Goal: Check status: Check status

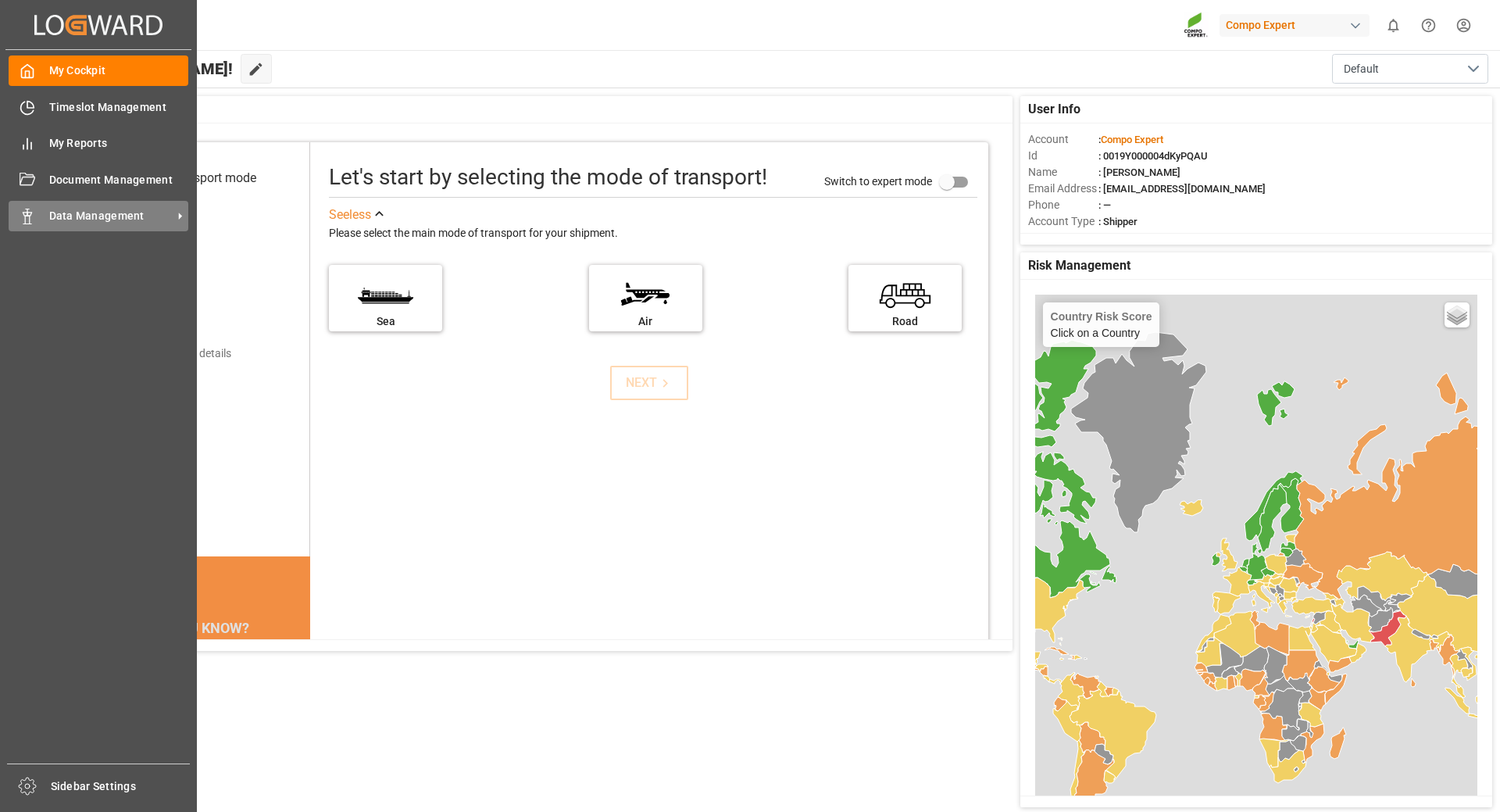
click at [112, 219] on span "Data Management" at bounding box center [111, 216] width 123 height 17
click at [109, 217] on span "Data Management" at bounding box center [111, 216] width 123 height 17
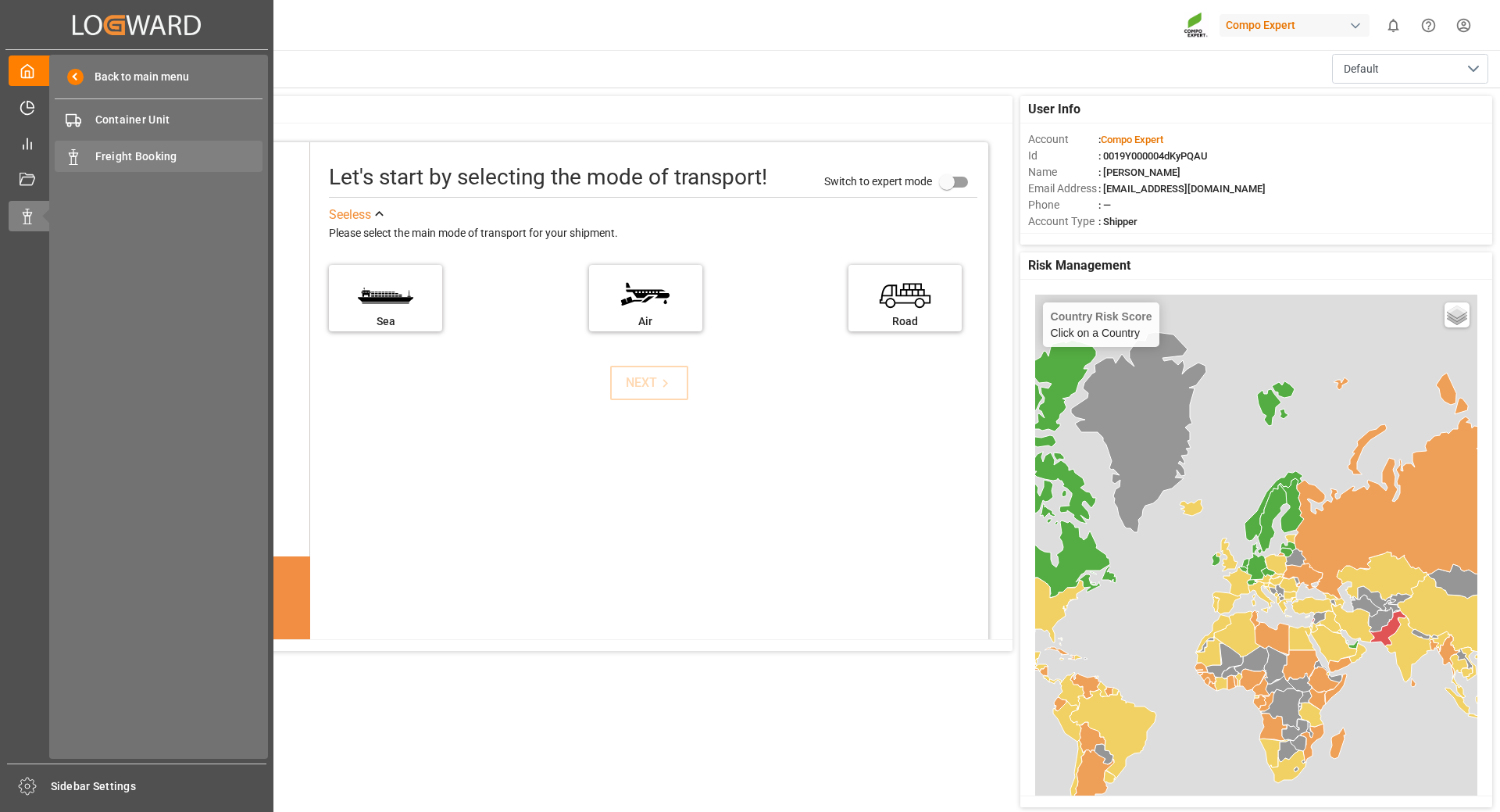
click at [122, 155] on span "Freight Booking" at bounding box center [179, 157] width 168 height 17
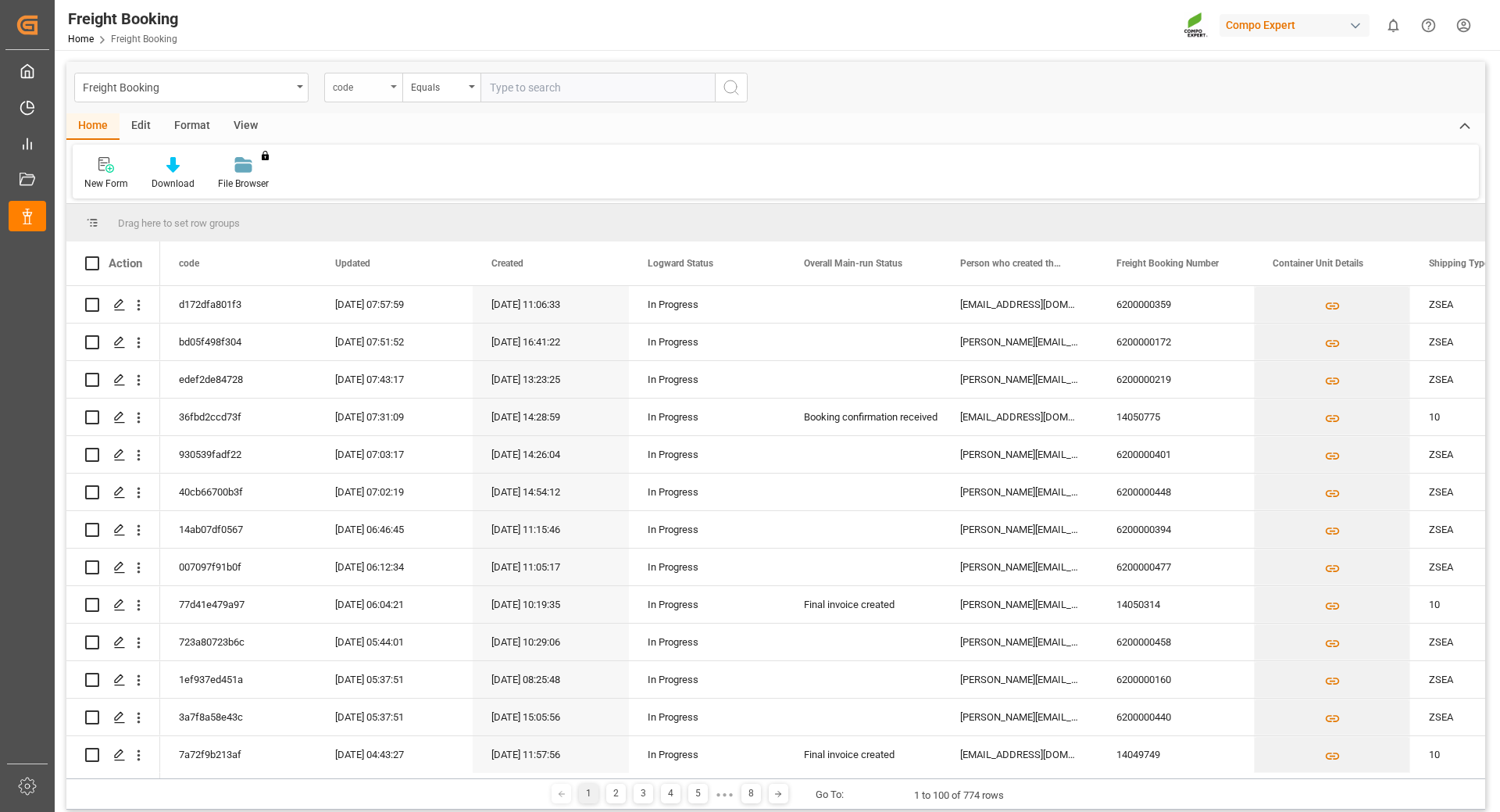
click at [383, 89] on div "code" at bounding box center [359, 85] width 53 height 18
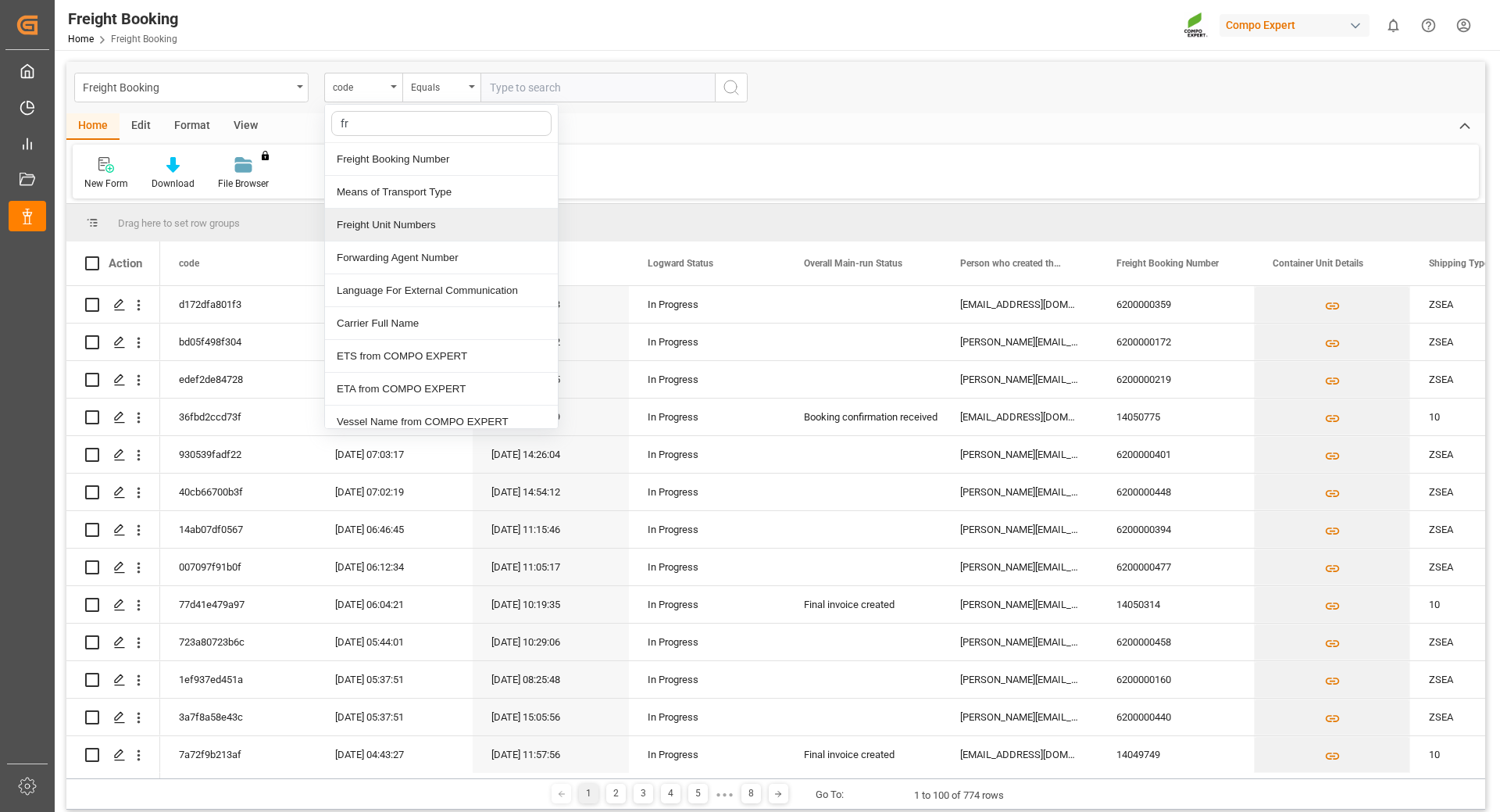
type input "fre"
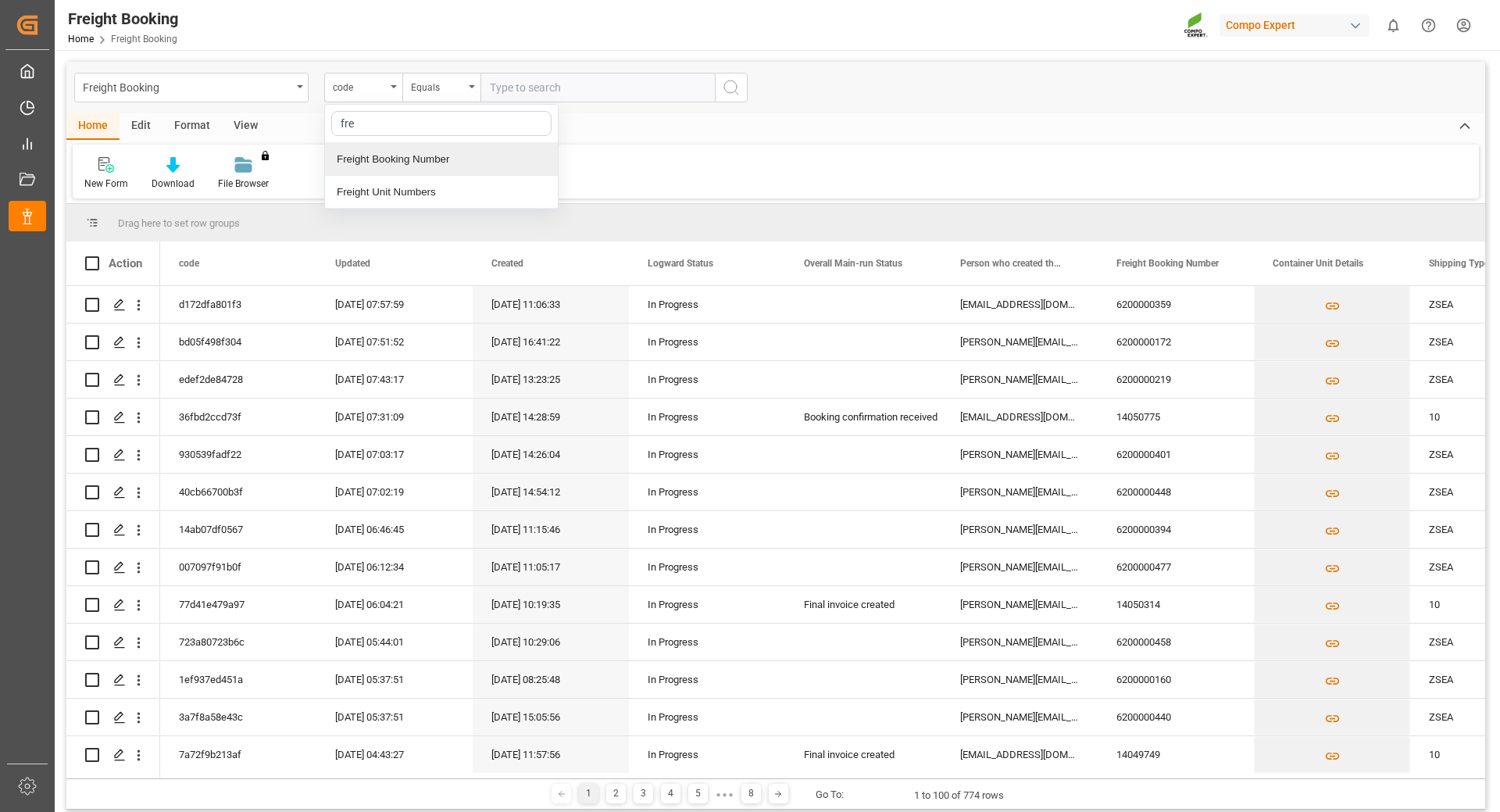
click at [385, 164] on div "Freight Booking Number" at bounding box center [442, 158] width 233 height 33
click at [545, 89] on input "text" at bounding box center [597, 88] width 234 height 30
type input "6200000401"
click at [724, 88] on circle "search button" at bounding box center [730, 86] width 12 height 12
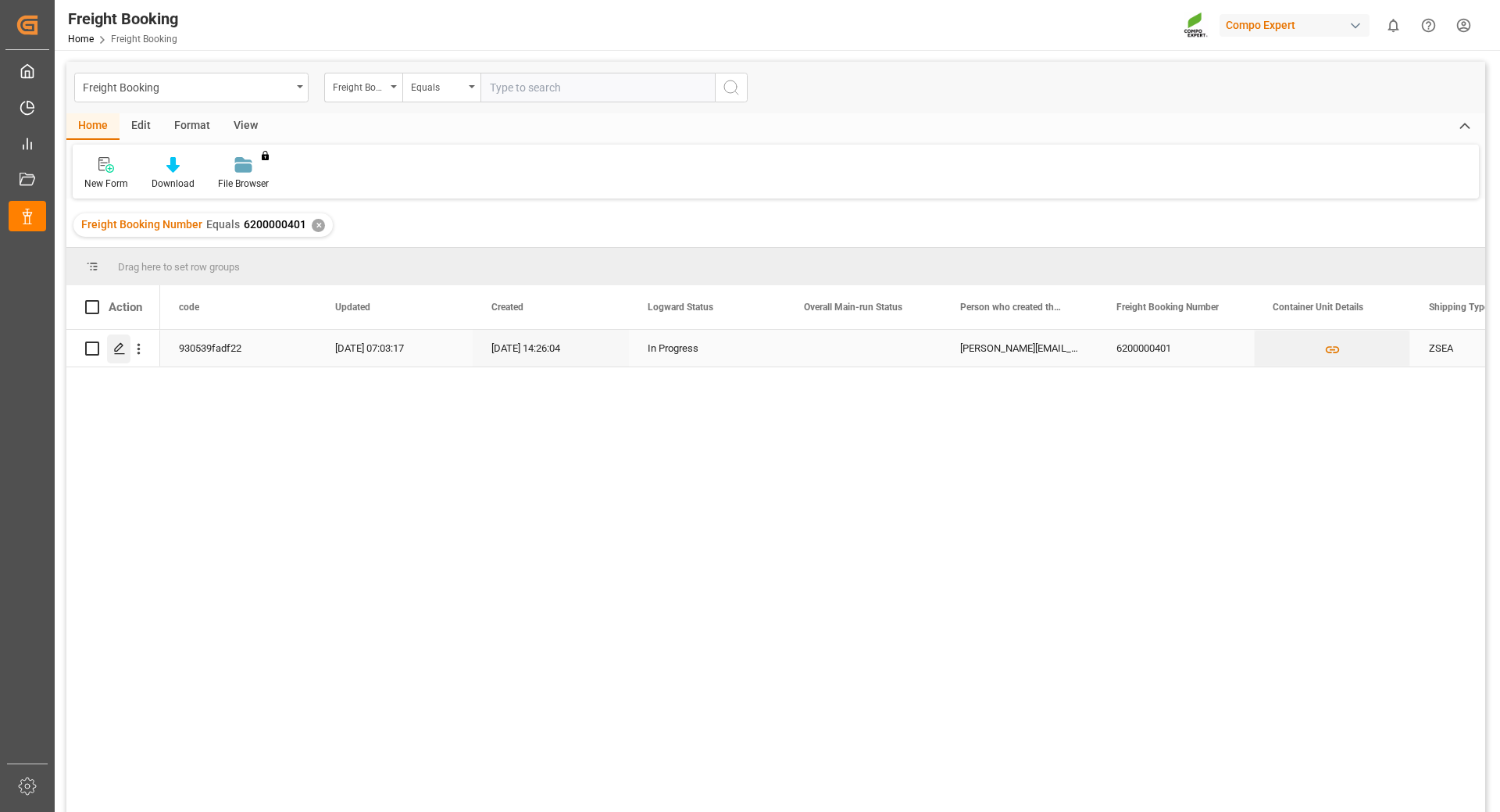
click at [113, 350] on div "Press SPACE to select this row." at bounding box center [118, 349] width 23 height 29
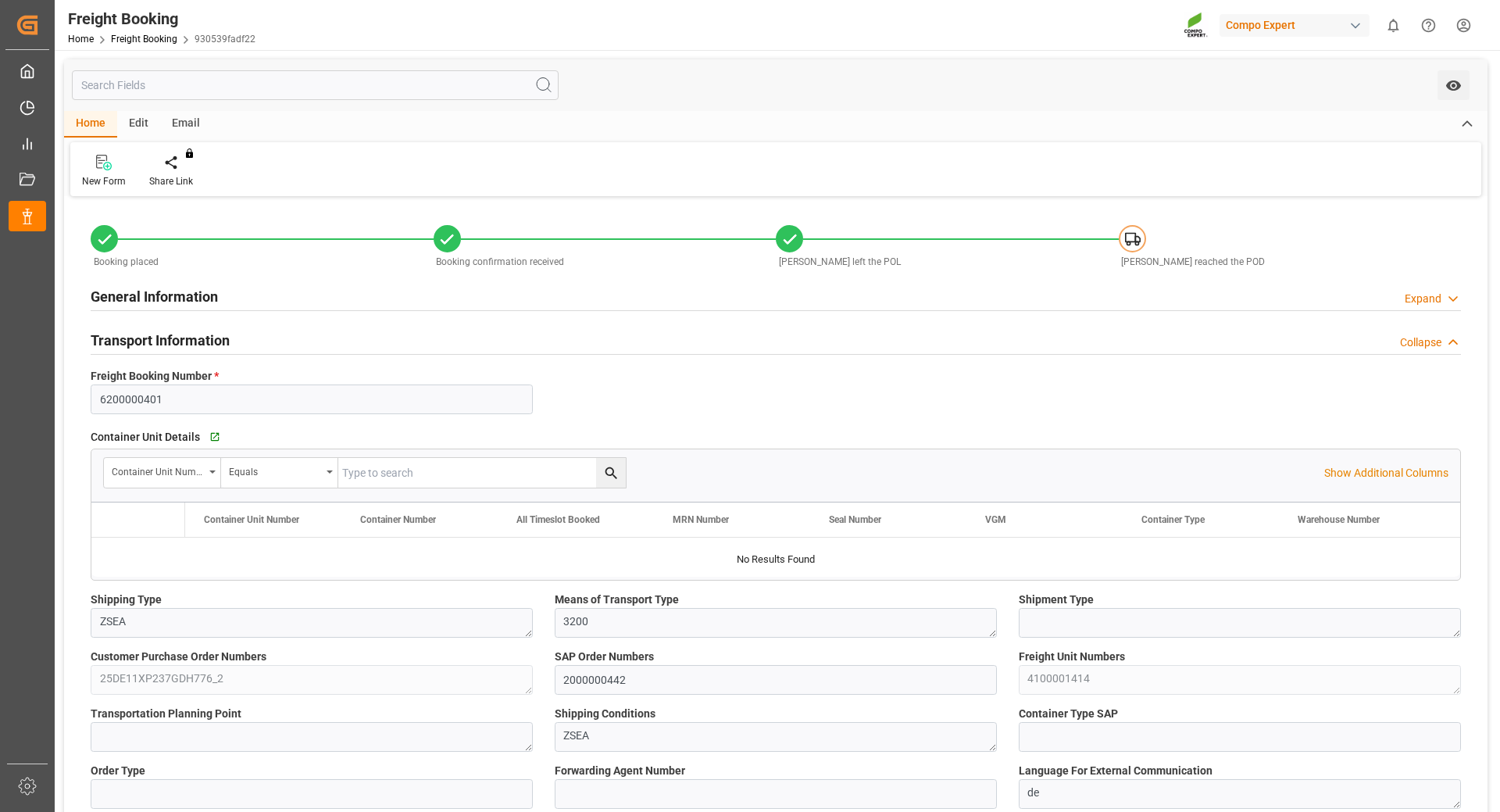
type input "Maersk"
type input "Maersk Line AS"
type input "9632155"
type input "NLRTM"
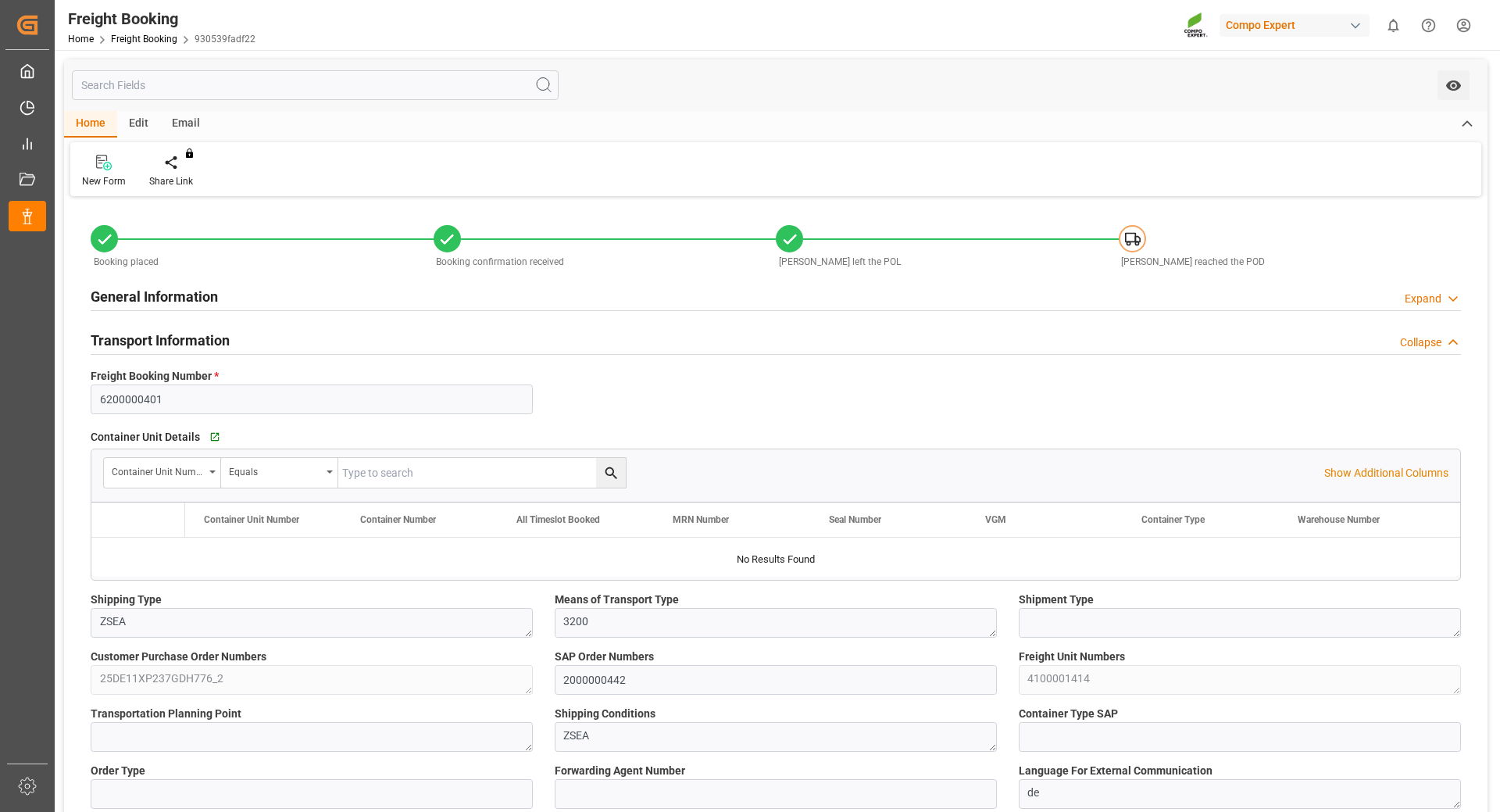
type input "CNYTN"
type input "0"
type input "65322"
type input "[DATE] 01:00"
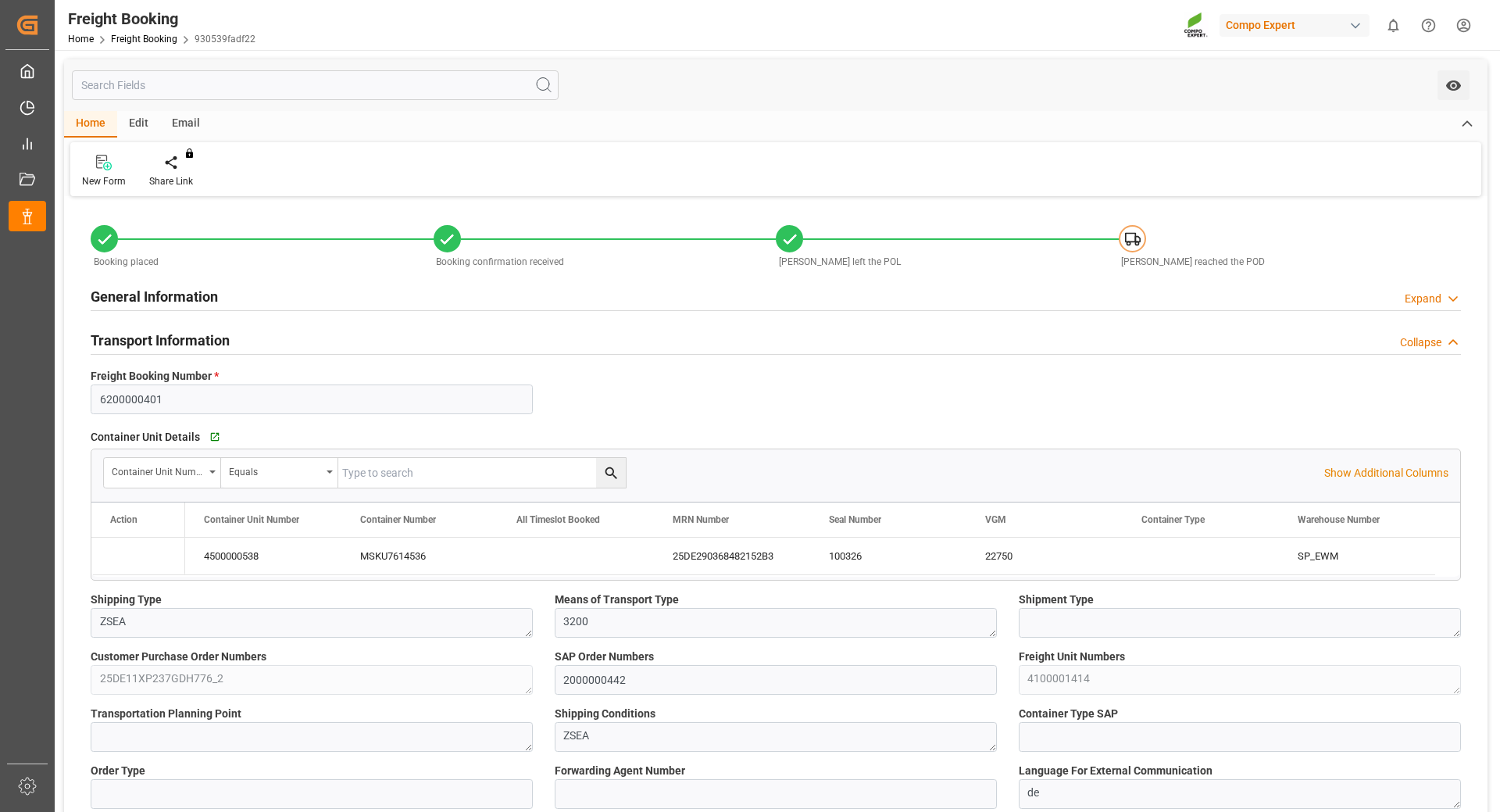
type input "[DATE] 19:00"
type input "[DATE] 21:00"
type input "[DATE] 02:00"
type input "[DATE]"
type input "[DATE] 14:26"
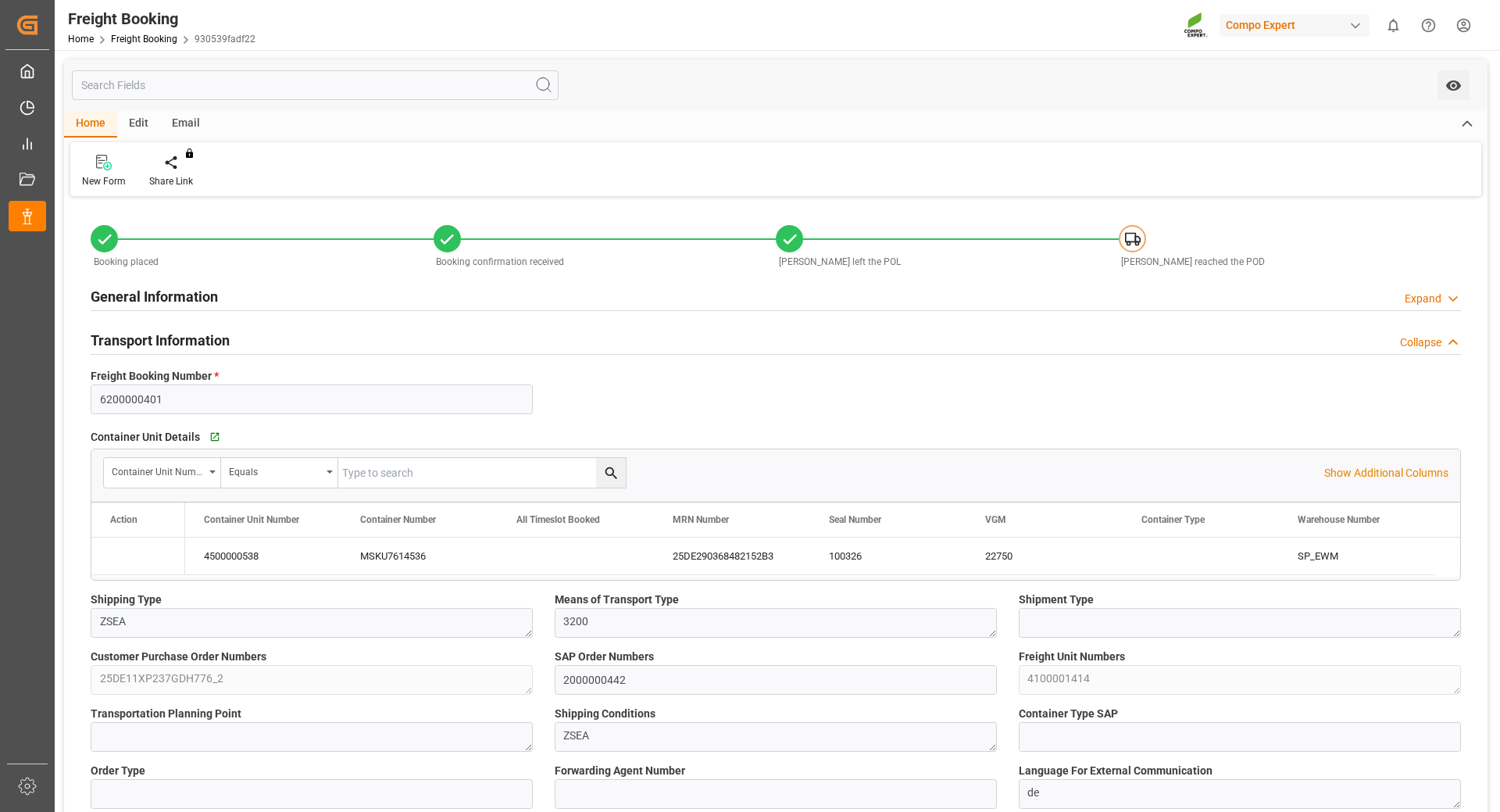
type input "[DATE] 10:42"
type input "[DATE] 11:38"
type input "[DATE] 14:40"
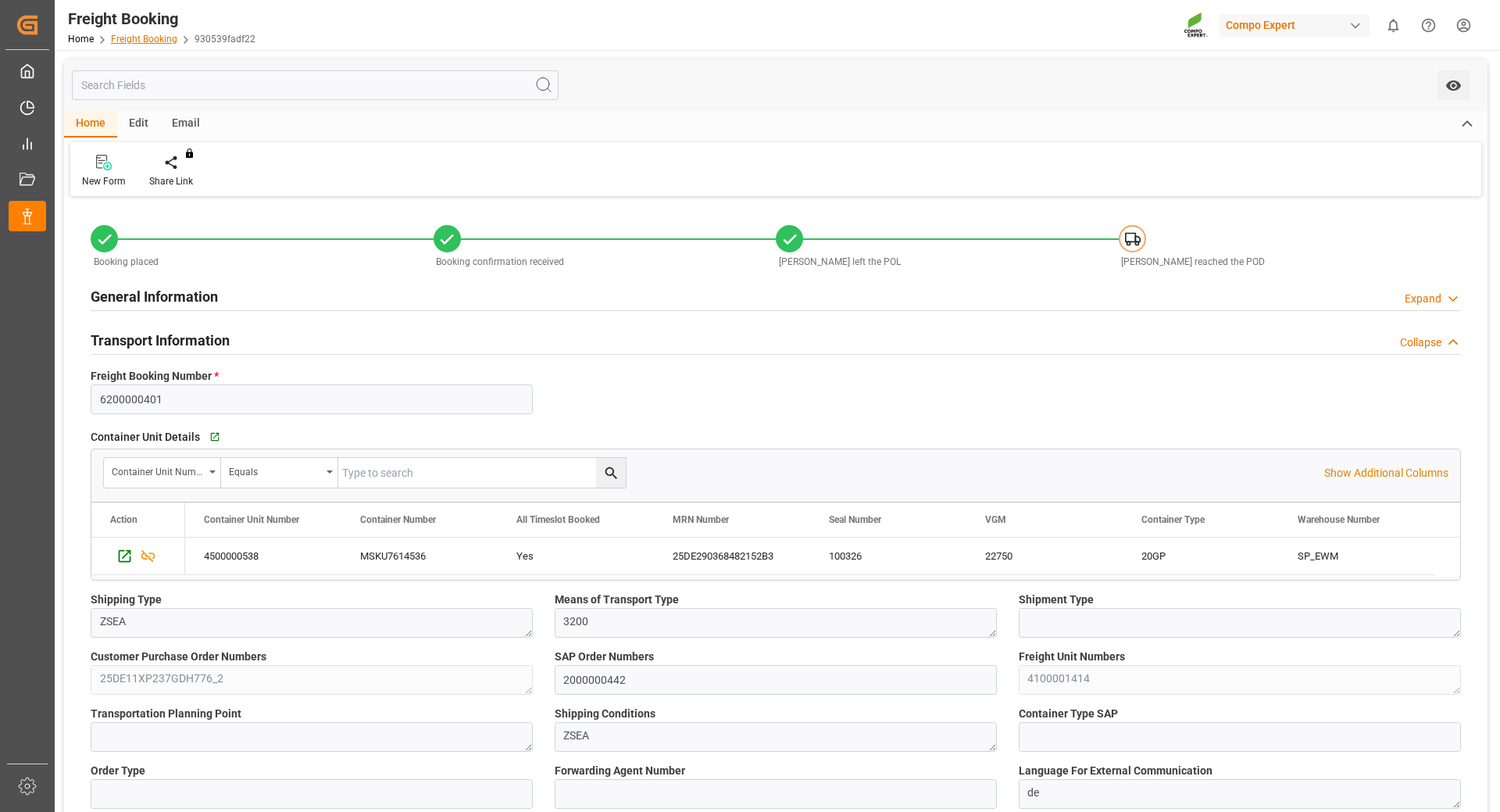
click at [133, 43] on link "Freight Booking" at bounding box center [144, 39] width 66 height 11
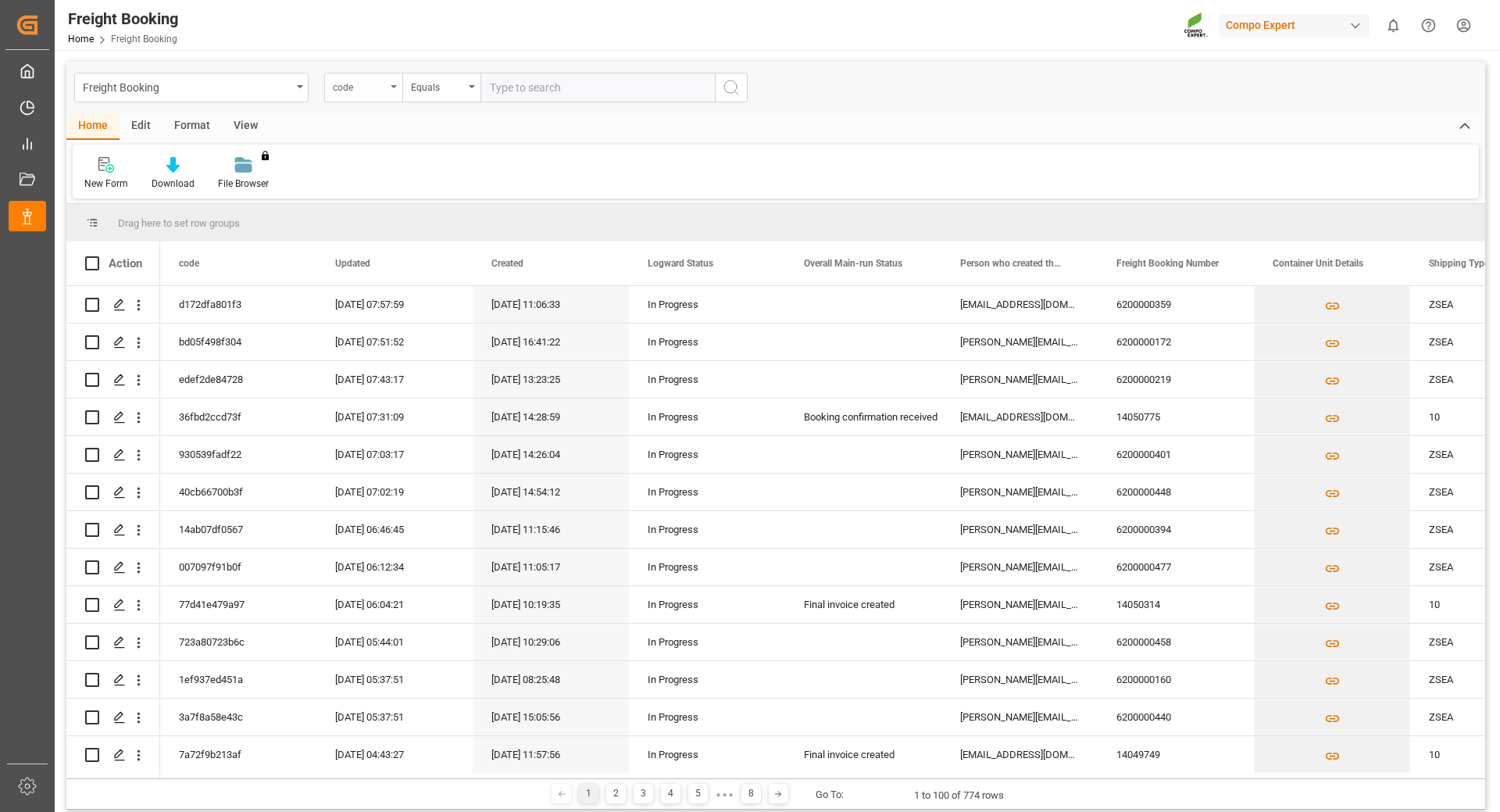
click at [385, 85] on div "code" at bounding box center [359, 85] width 53 height 18
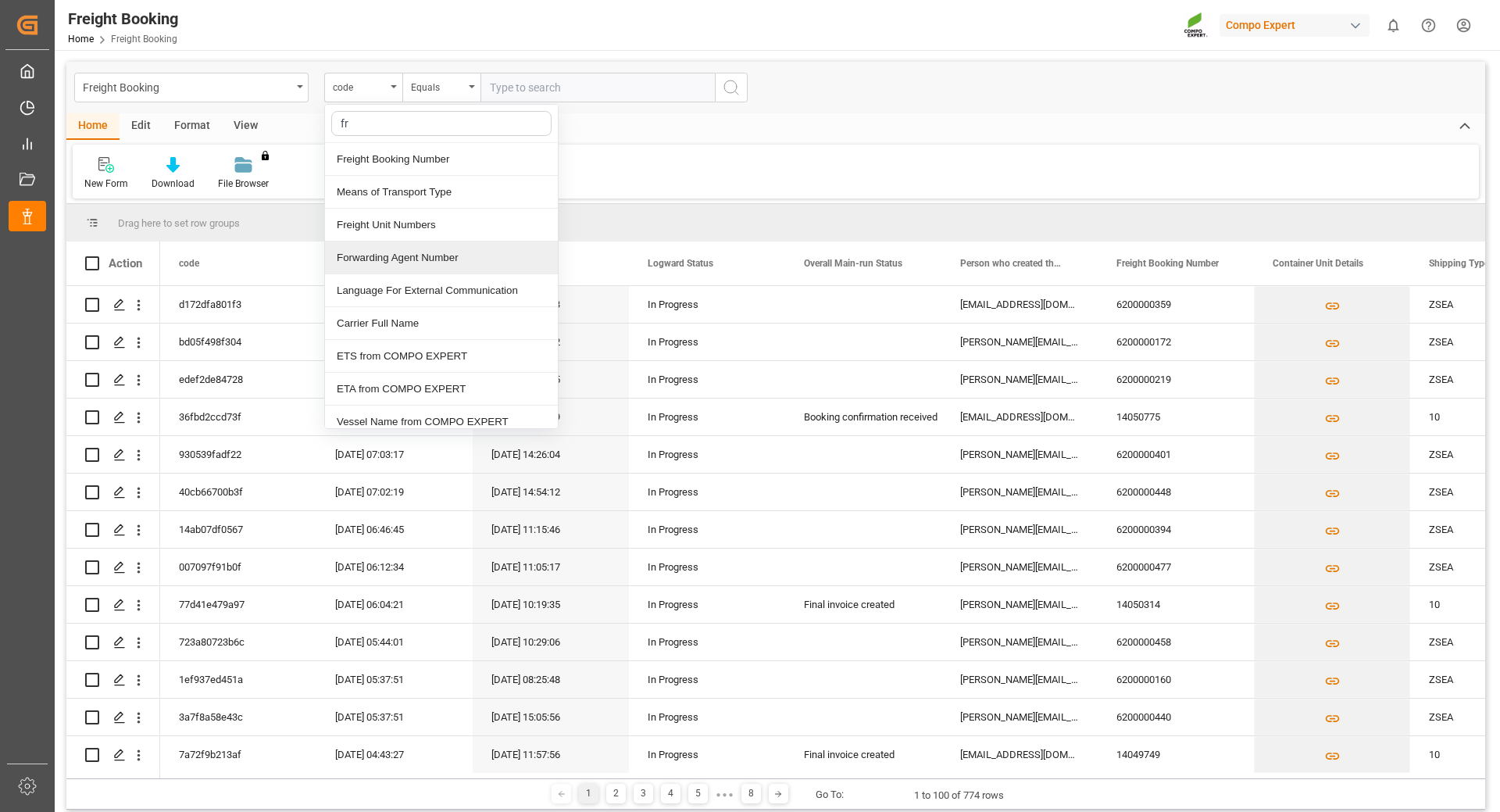
type input "fre"
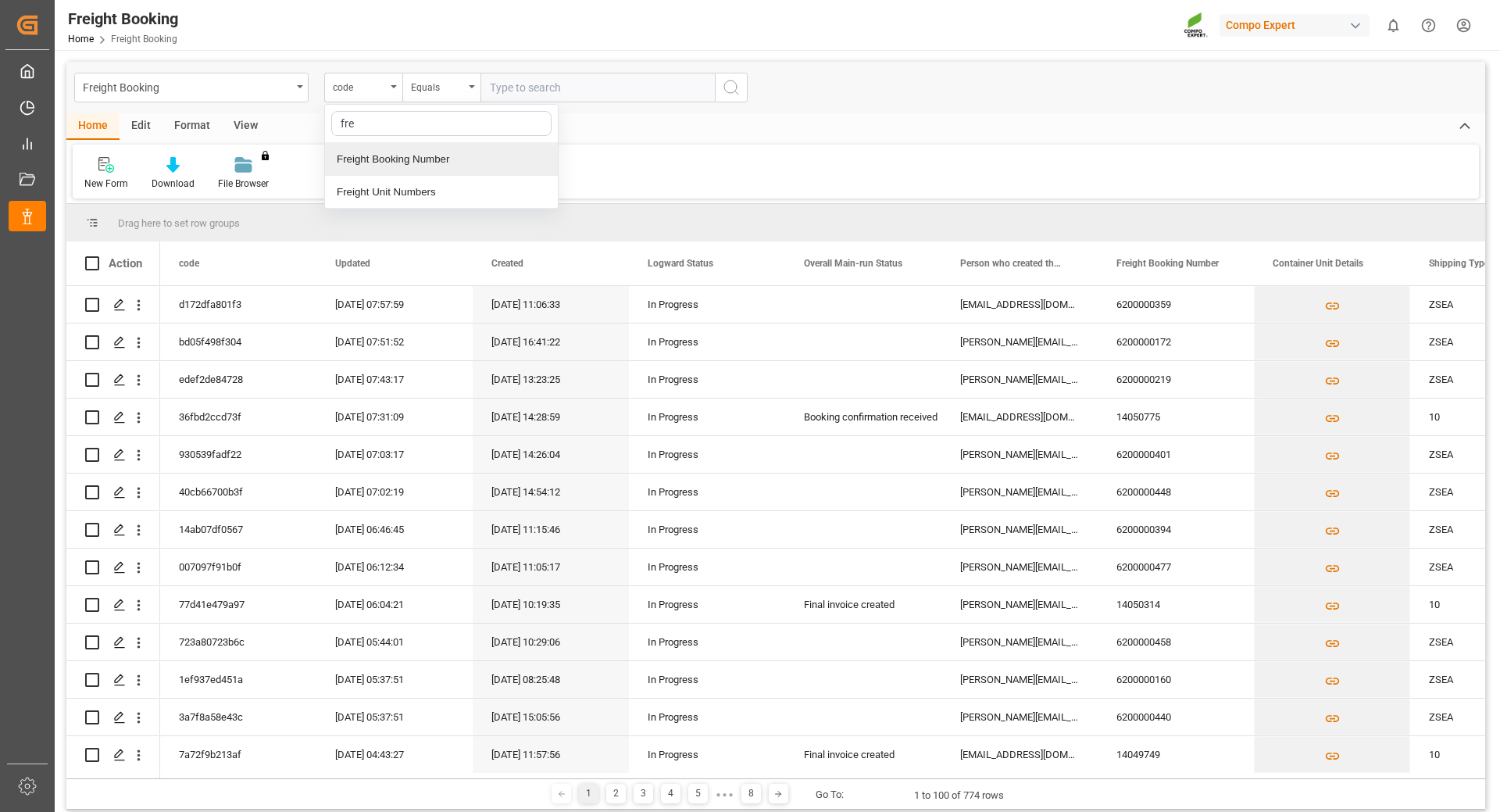
click at [392, 157] on div "Freight Booking Number" at bounding box center [442, 158] width 233 height 33
click at [518, 89] on input "text" at bounding box center [597, 88] width 234 height 30
type input "6200000487"
click at [734, 79] on icon "search button" at bounding box center [731, 88] width 19 height 19
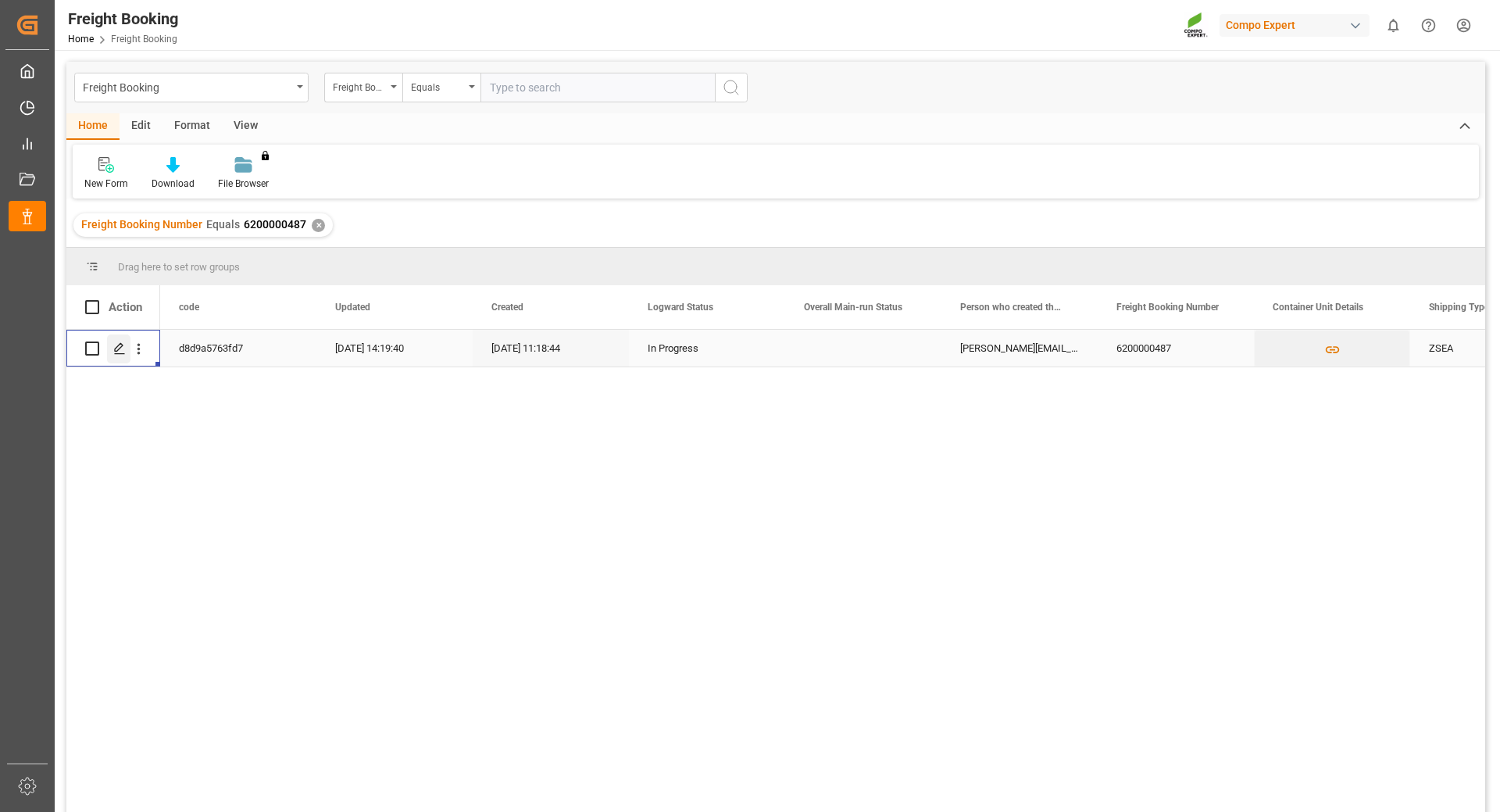
click at [113, 341] on div "Press SPACE to select this row." at bounding box center [118, 349] width 23 height 29
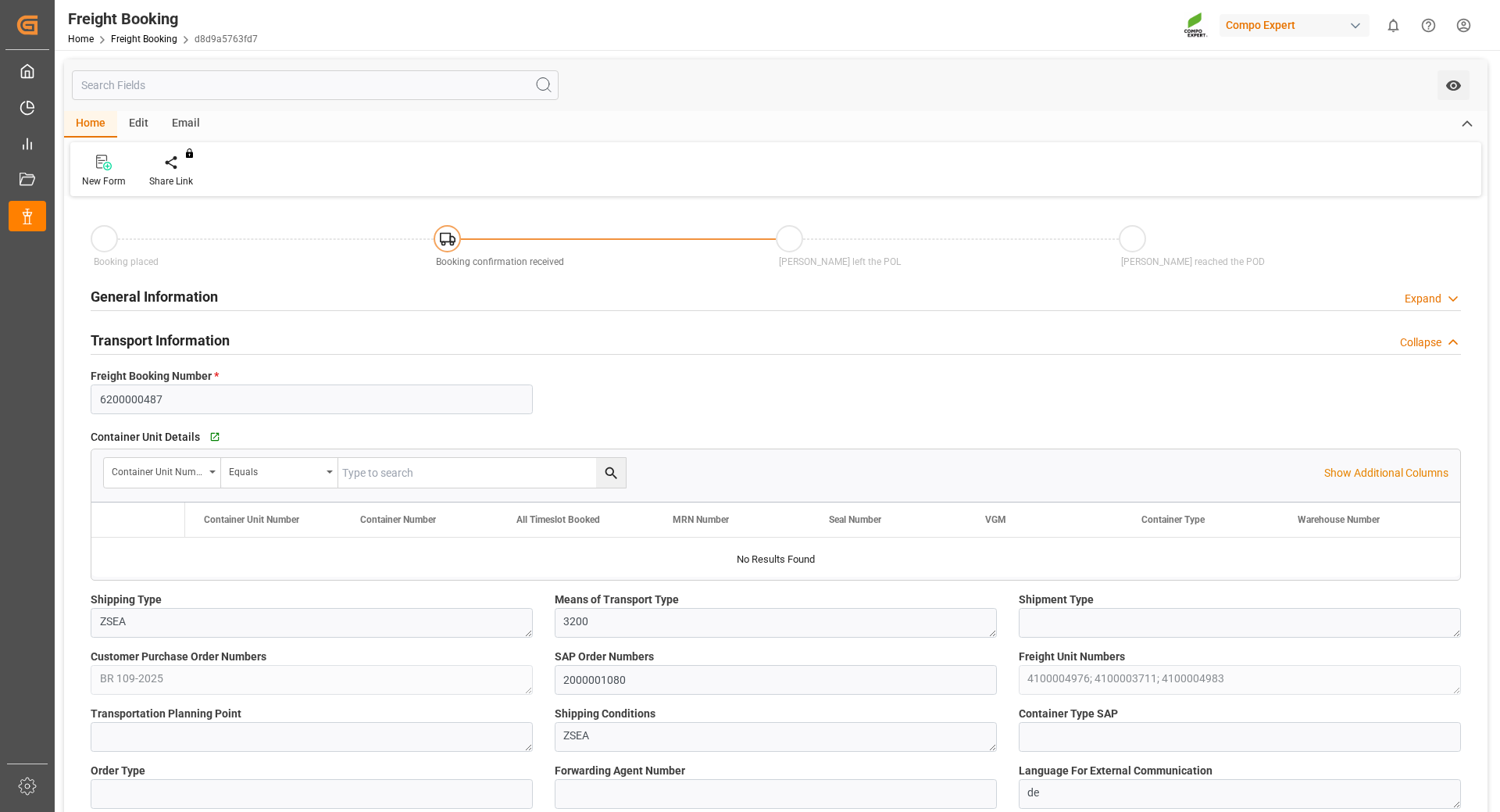
type input "Maersk"
type input "Maersk Line AS"
type input "9526942"
type input "BEANR"
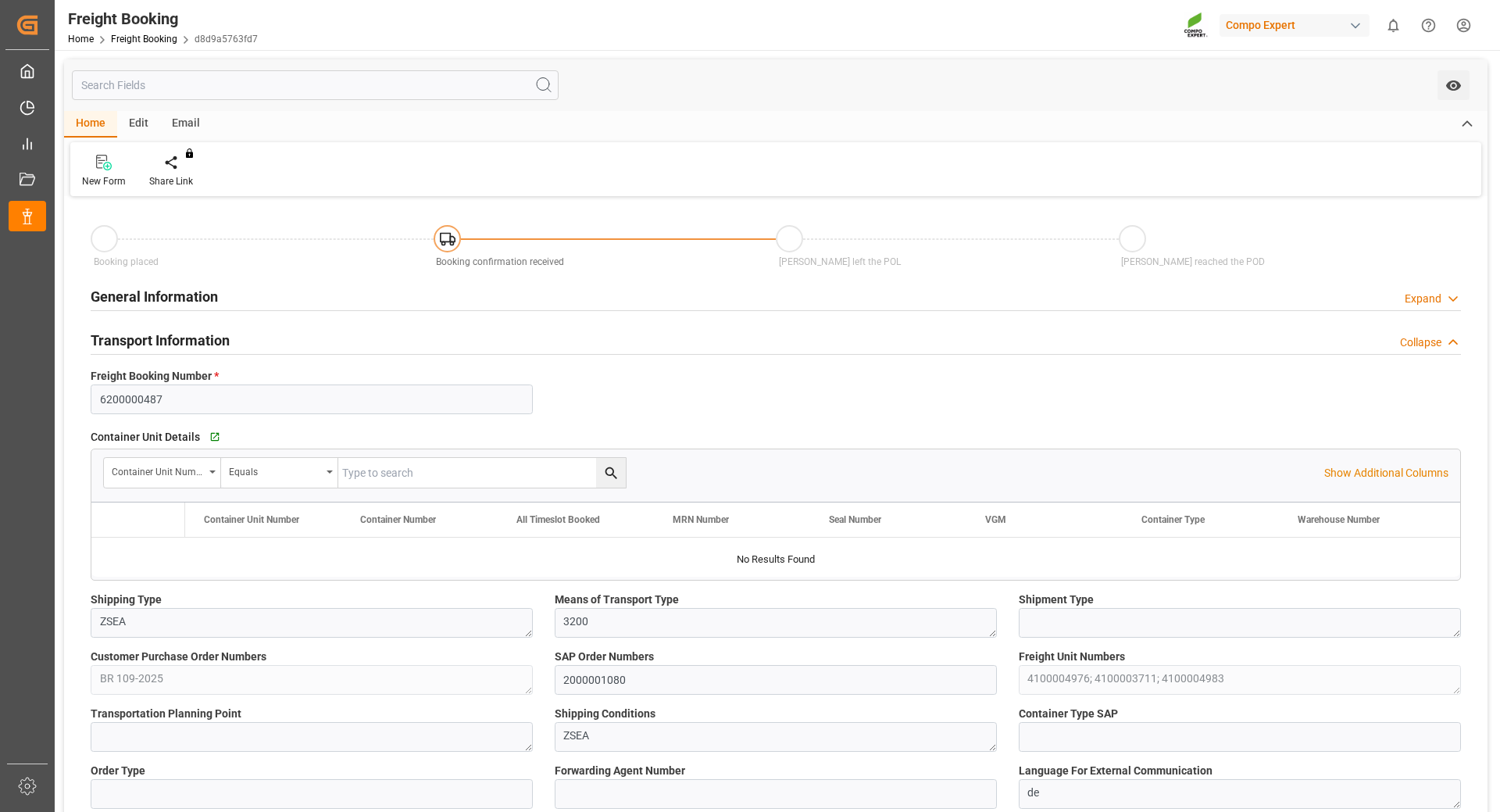
type input "BRPNG"
type input "0"
type input "60258.24"
type input "[DATE] 01:00"
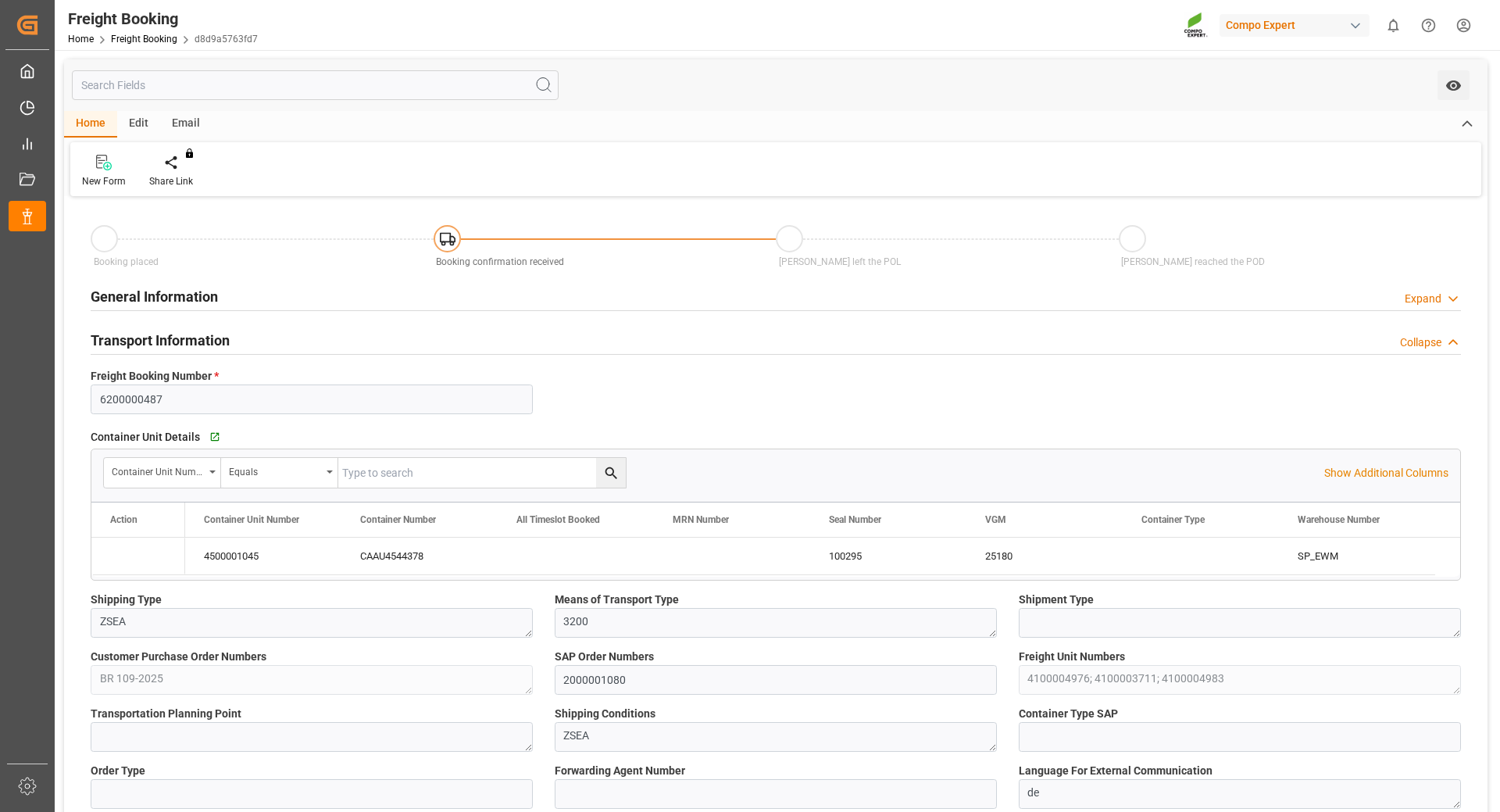
type input "[DATE] 01:00"
type input "[DATE] 01:30"
type input "[DATE] 10:00"
type input "[DATE] 11:18"
type input "[DATE] 12:02"
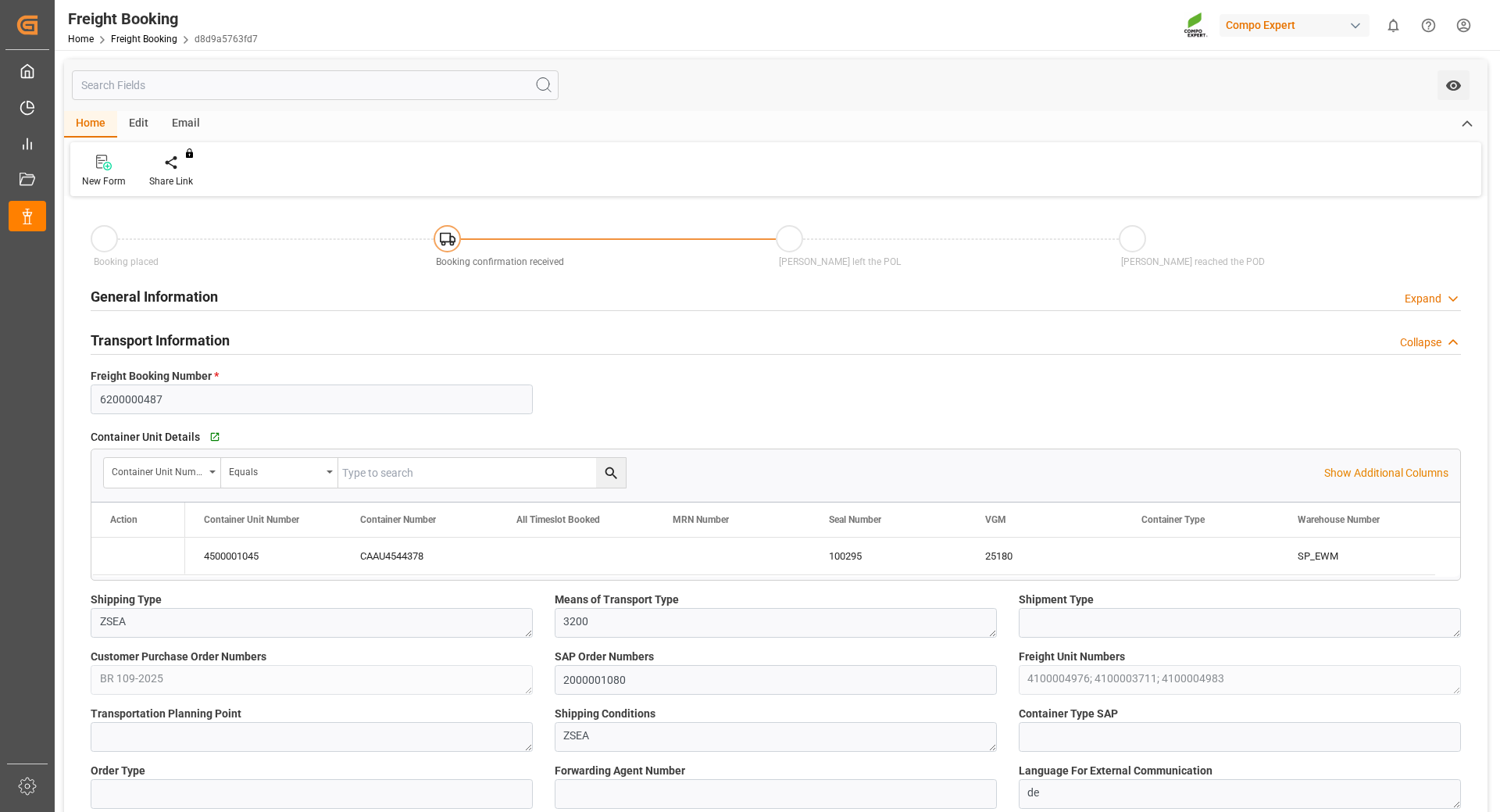
type input "[DATE] 12:02"
type input "[DATE] 08:36"
click at [141, 42] on link "Freight Booking" at bounding box center [144, 39] width 66 height 11
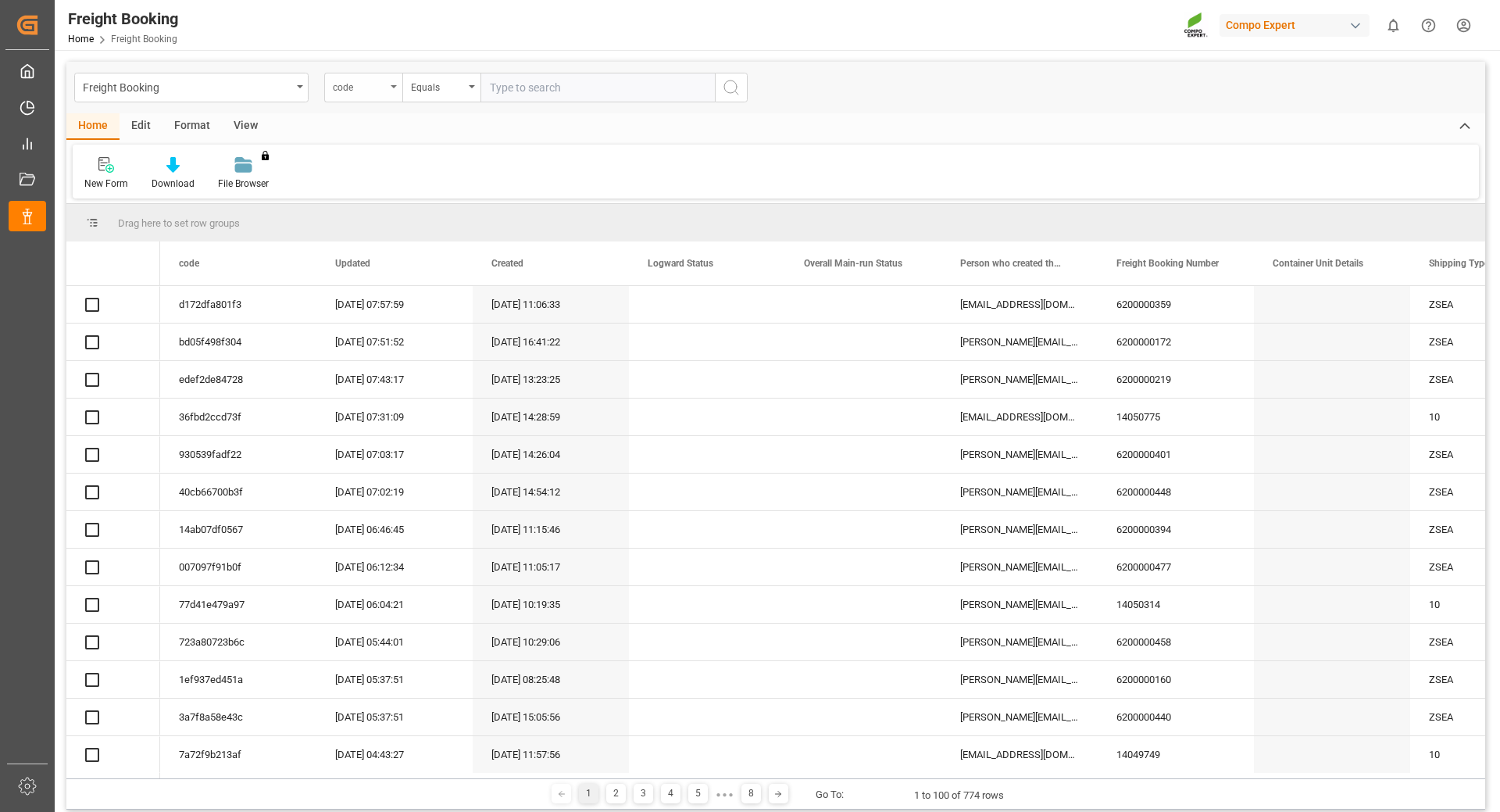
click at [392, 90] on div "code" at bounding box center [364, 88] width 78 height 30
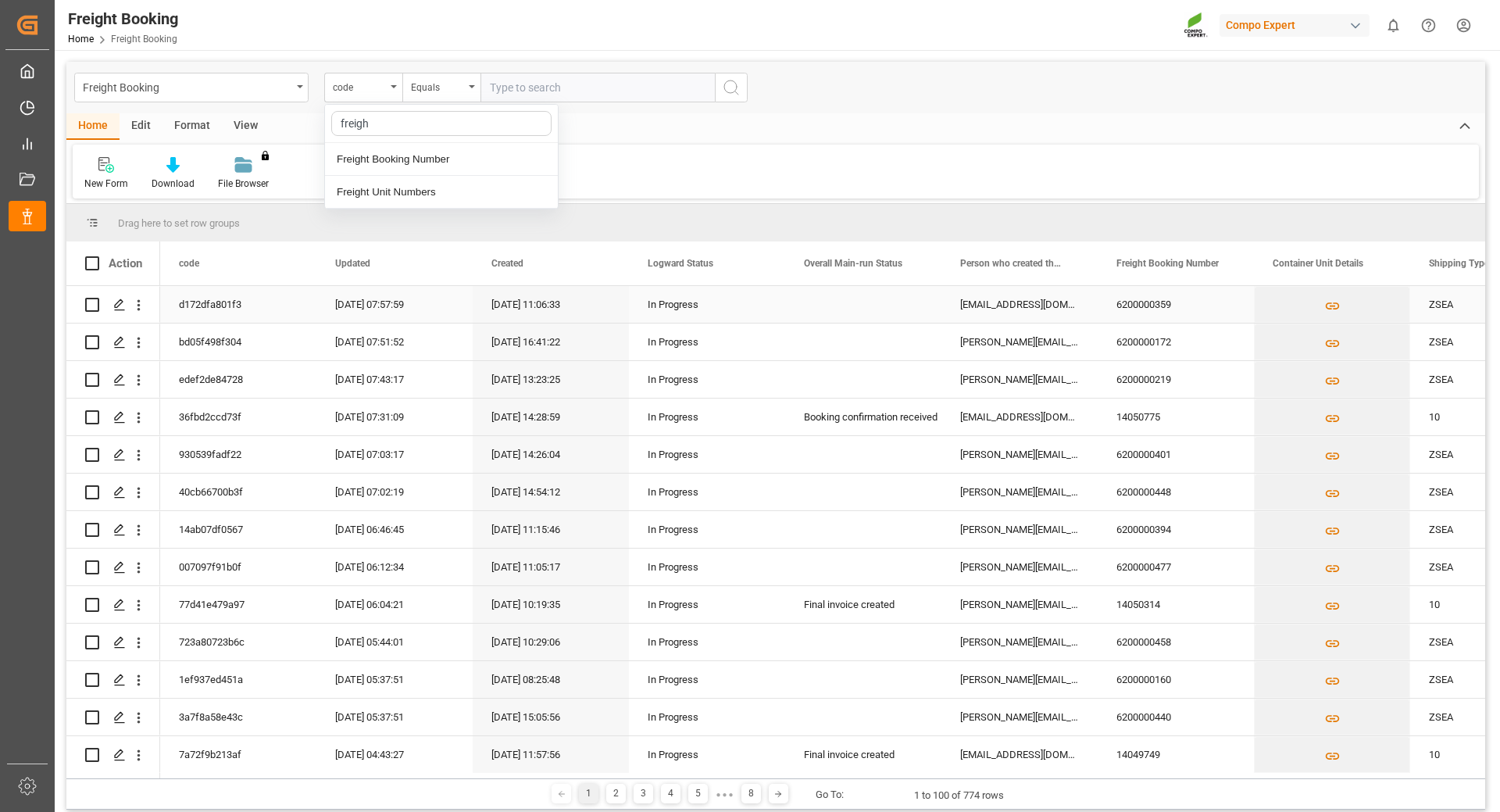
type input "freight"
click at [379, 158] on div "Freight Booking Number" at bounding box center [442, 158] width 233 height 33
click at [532, 89] on input "text" at bounding box center [597, 88] width 234 height 30
type input "6200000520"
click at [724, 89] on icon "search button" at bounding box center [731, 88] width 19 height 19
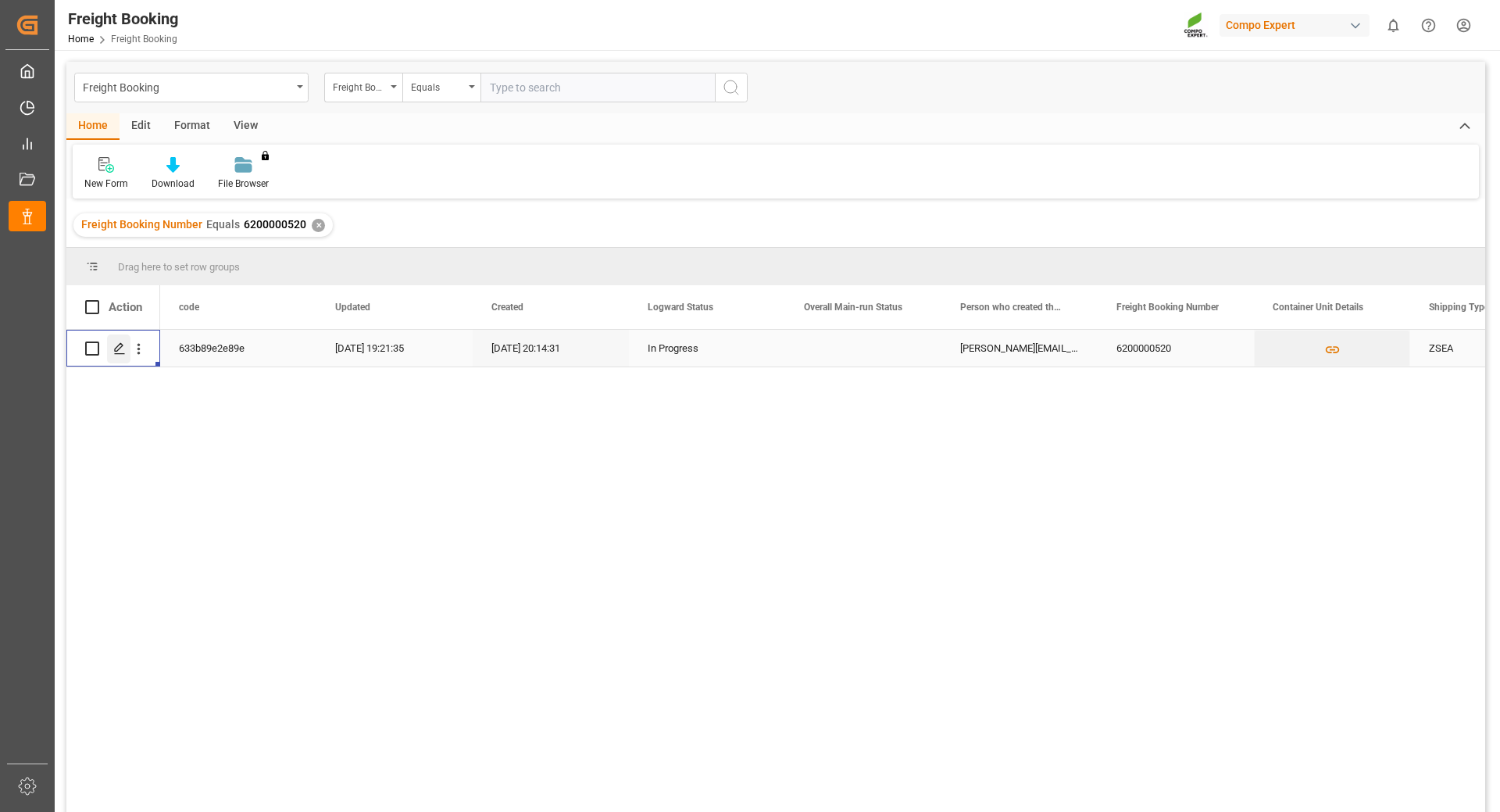
click at [110, 354] on div "Press SPACE to select this row." at bounding box center [118, 349] width 23 height 29
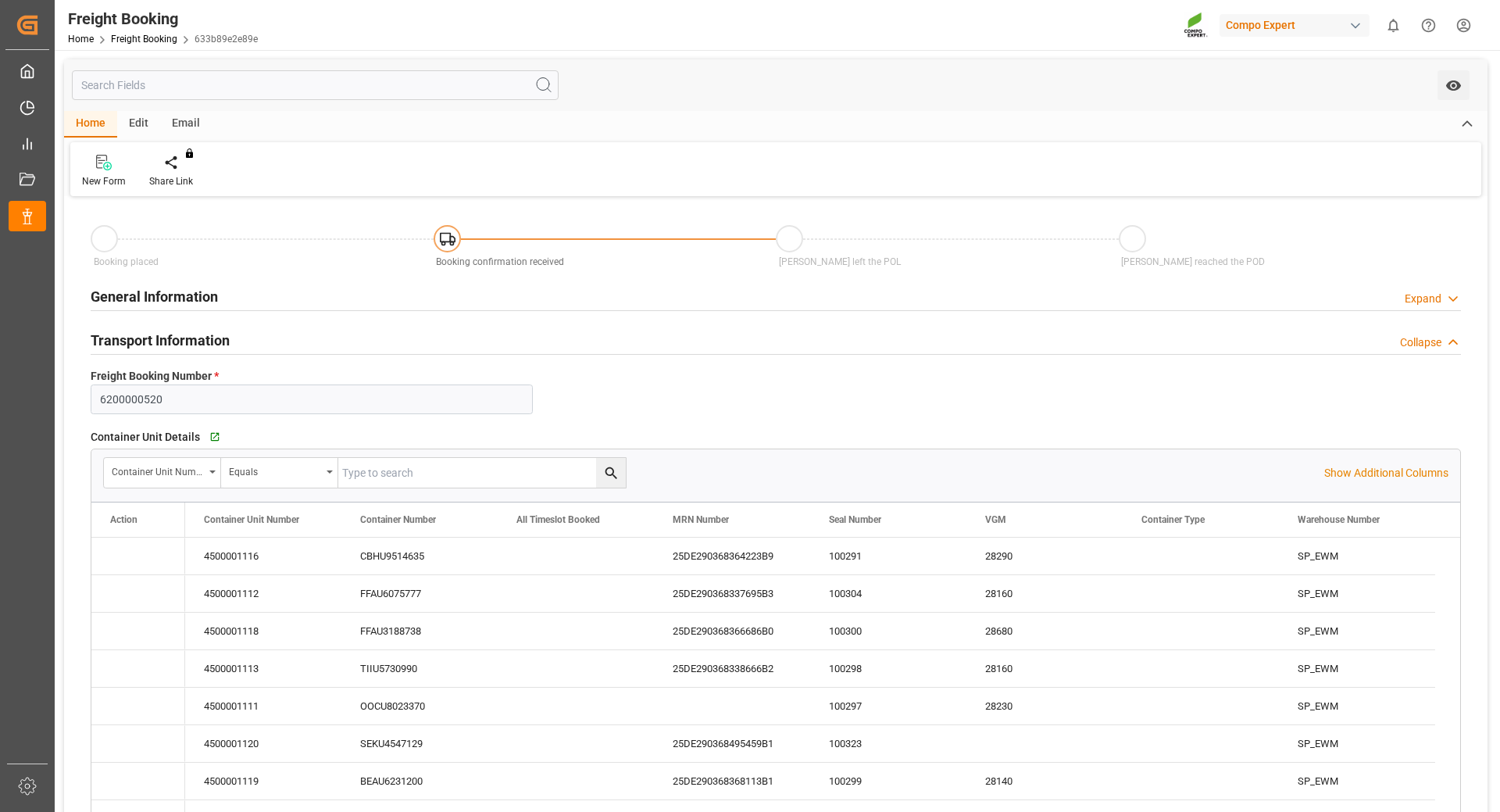
type input "Cosco"
type input "COSCO Shipping Co. Ltd."
type input "9360910"
type input "BEANR"
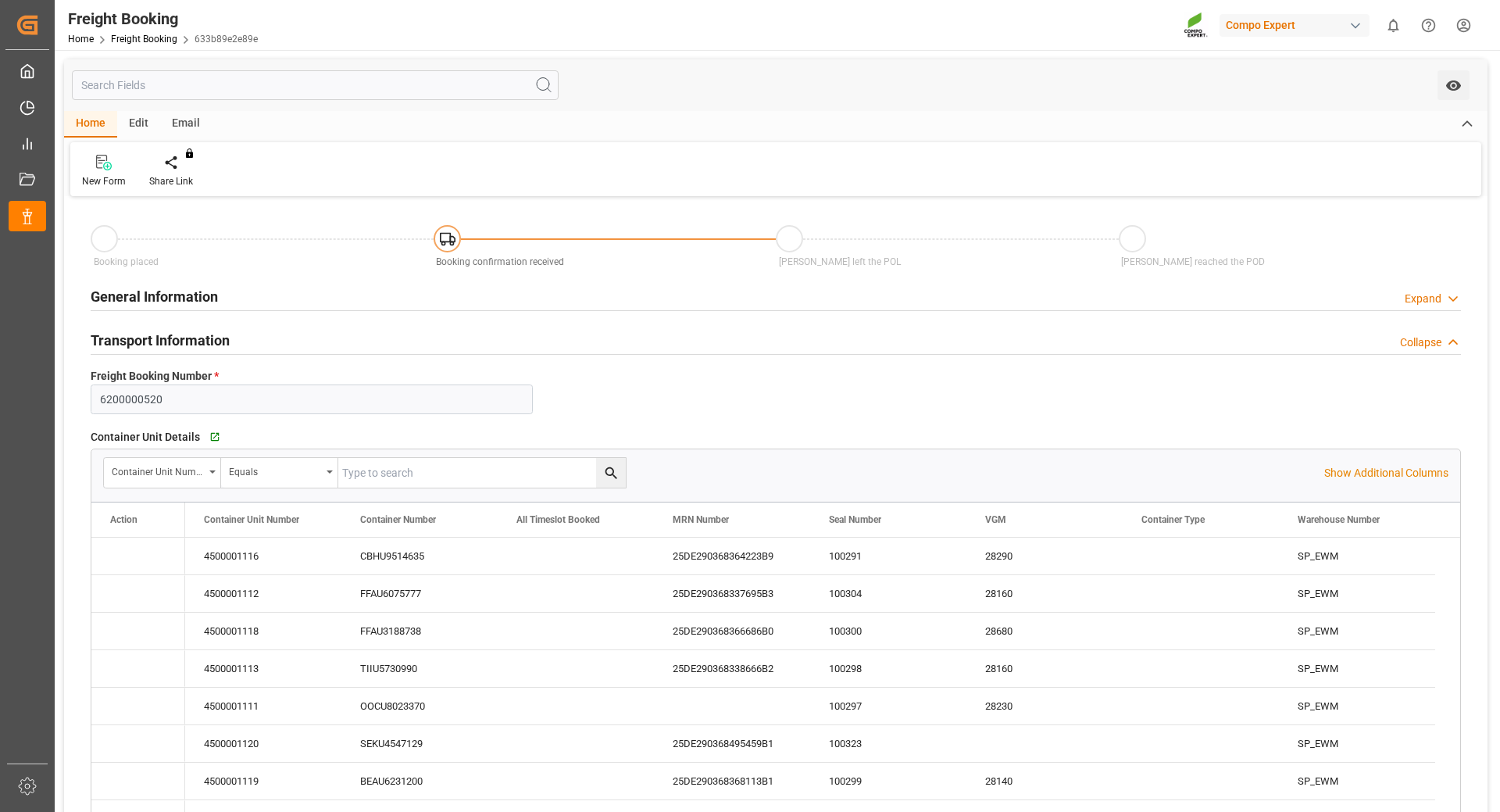
type input "UYMVD"
type input "0"
type input "666660"
type input "[DATE] 01:00"
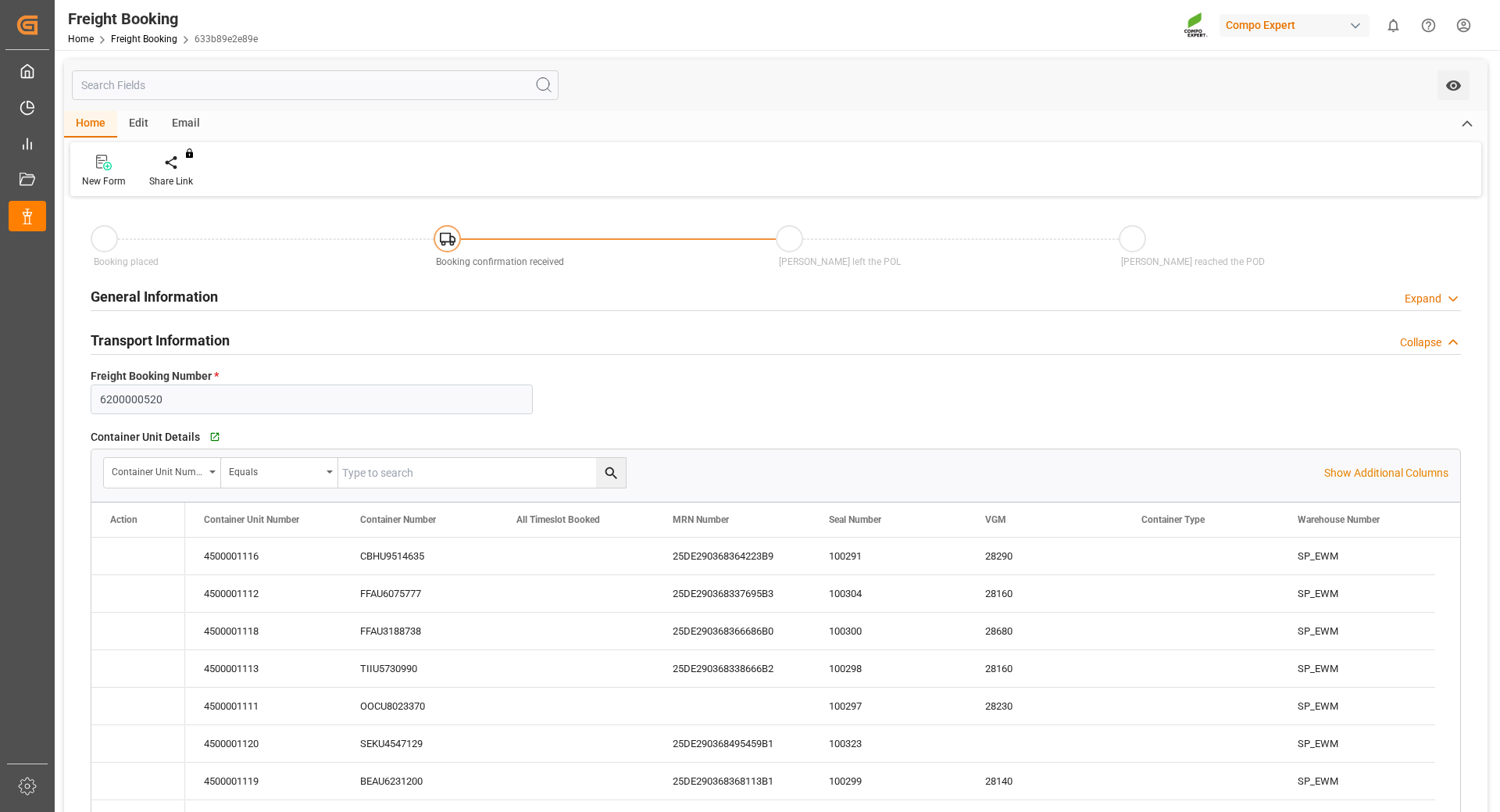
type input "[DATE] 06:00"
type input "[DATE] 09:00"
type input "[DATE] 19:00"
type input "[DATE] 20:14"
type input "[DATE] 11:45"
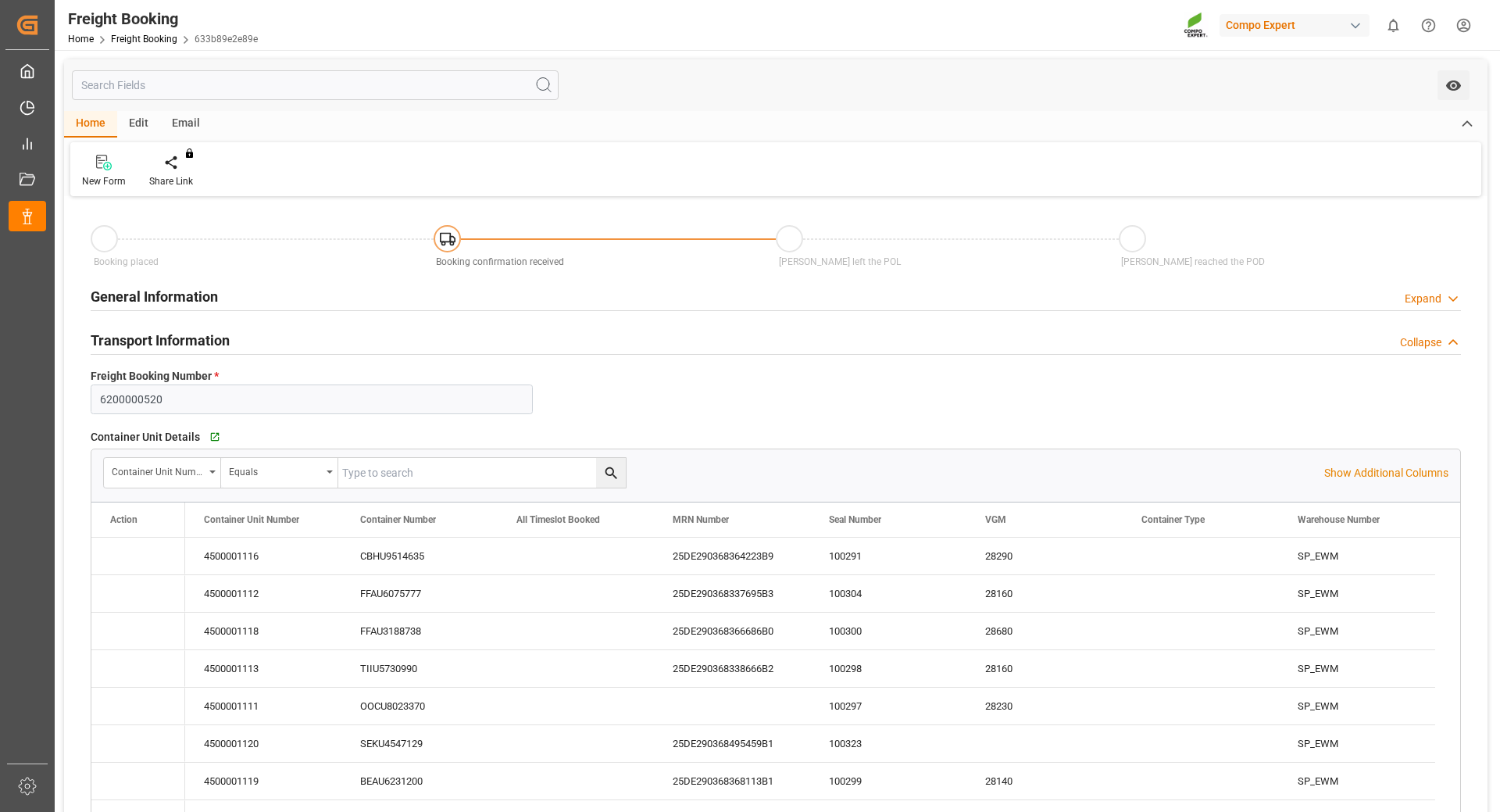
type input "[DATE] 11:45"
type input "[DATE] 13:47"
